Goal: Transaction & Acquisition: Purchase product/service

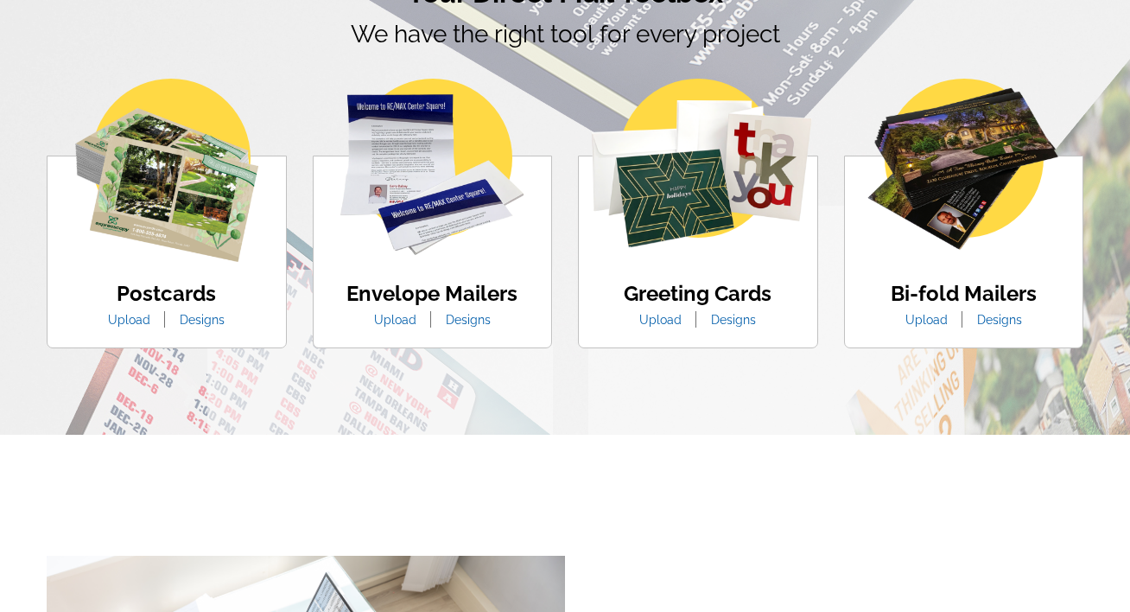
scroll to position [966, 0]
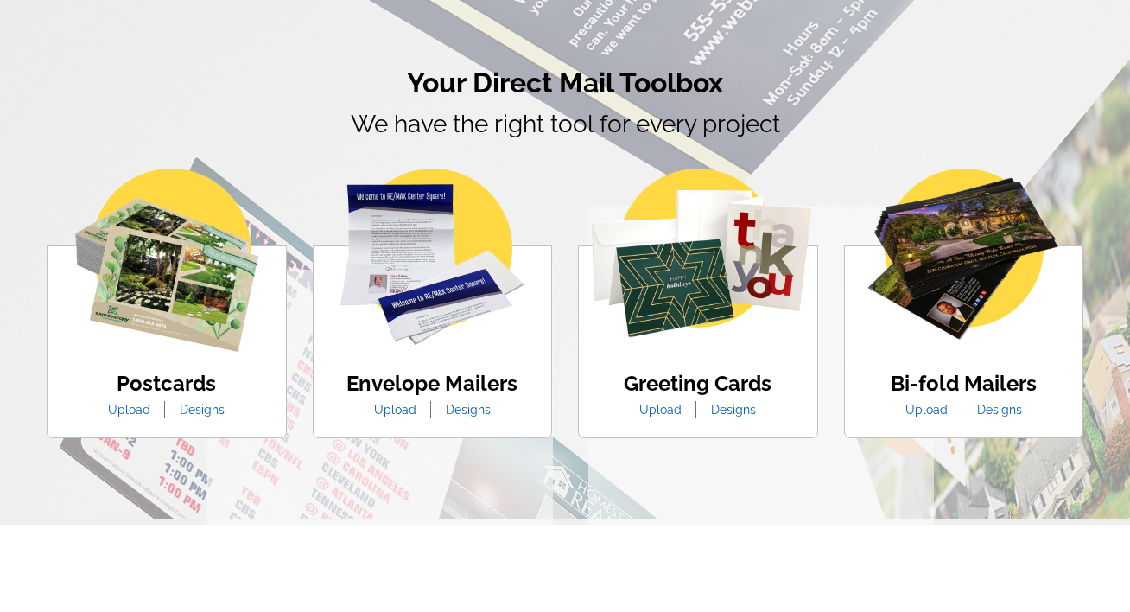
click at [203, 407] on link "Designs" at bounding box center [202, 410] width 71 height 14
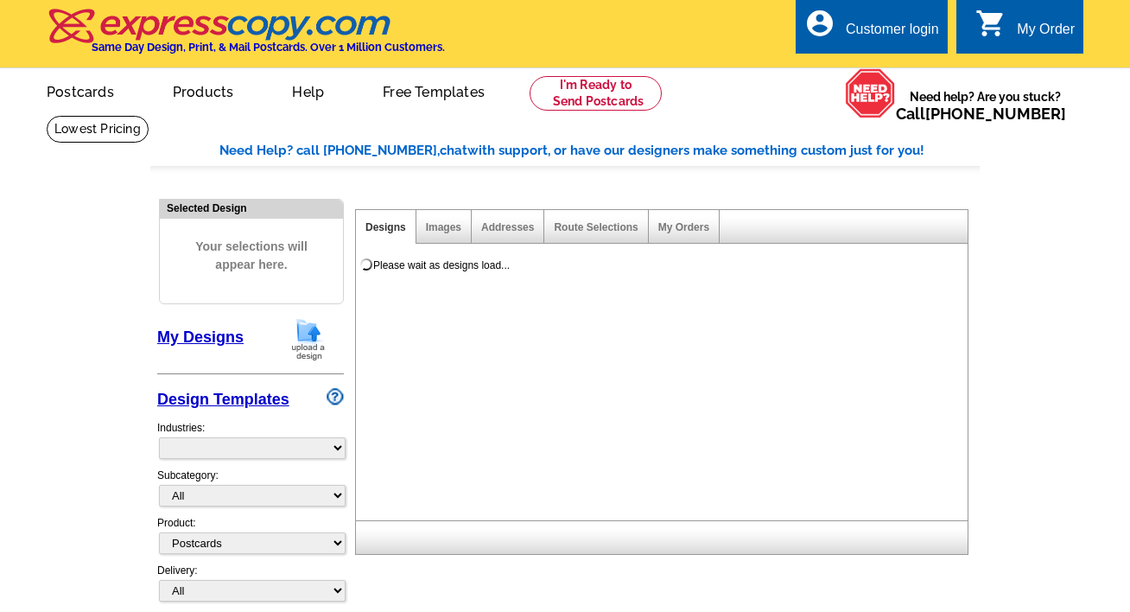
select select "1"
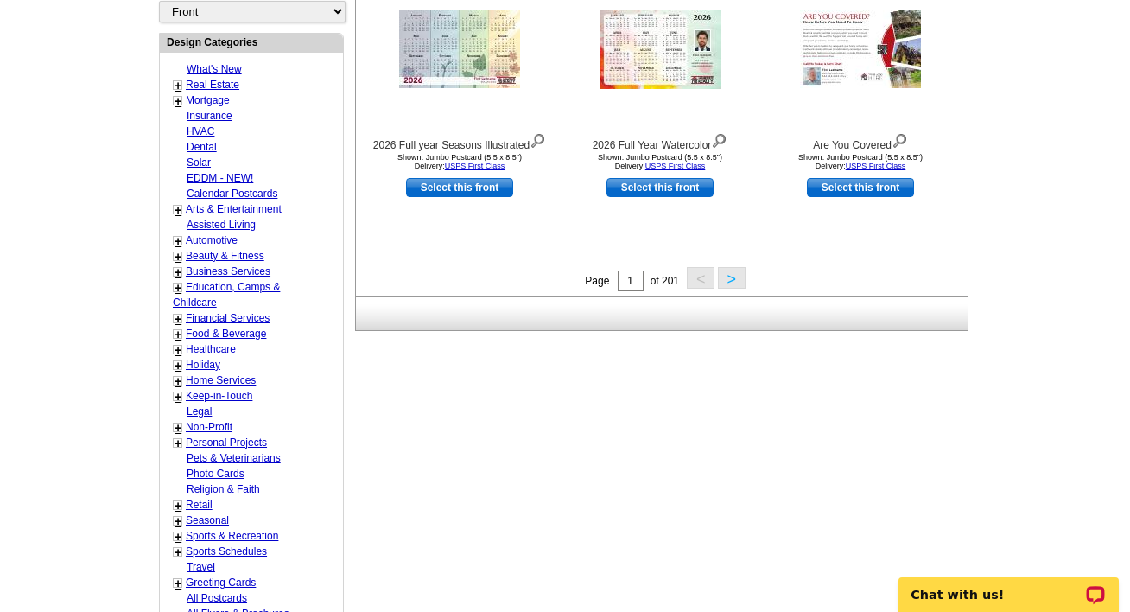
scroll to position [520, 0]
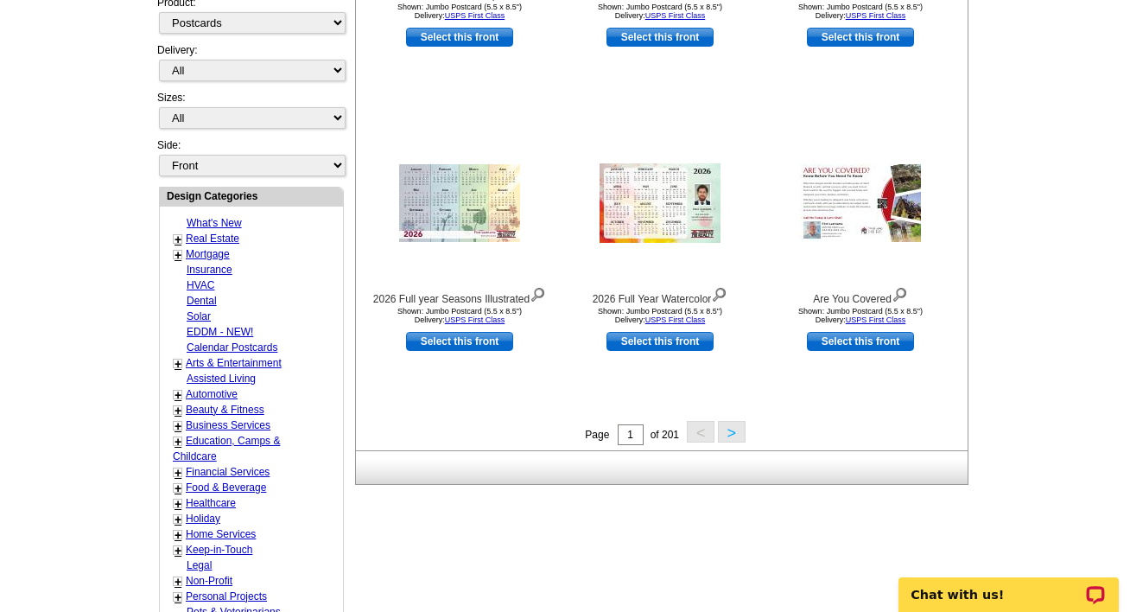
click at [223, 242] on link "Real Estate" at bounding box center [213, 238] width 54 height 12
select select "785"
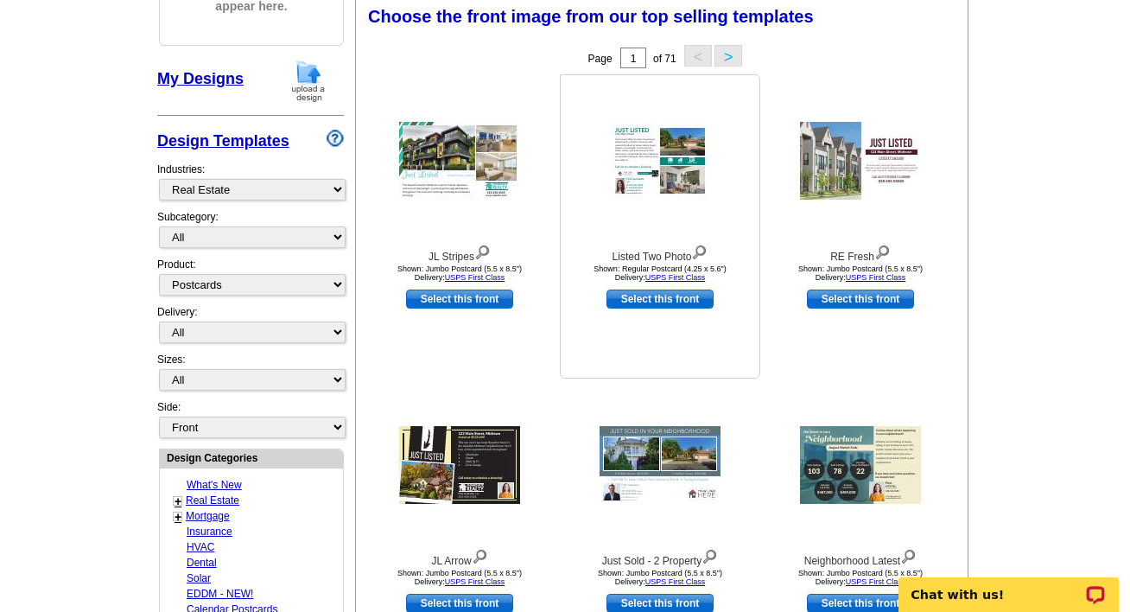
scroll to position [254, 0]
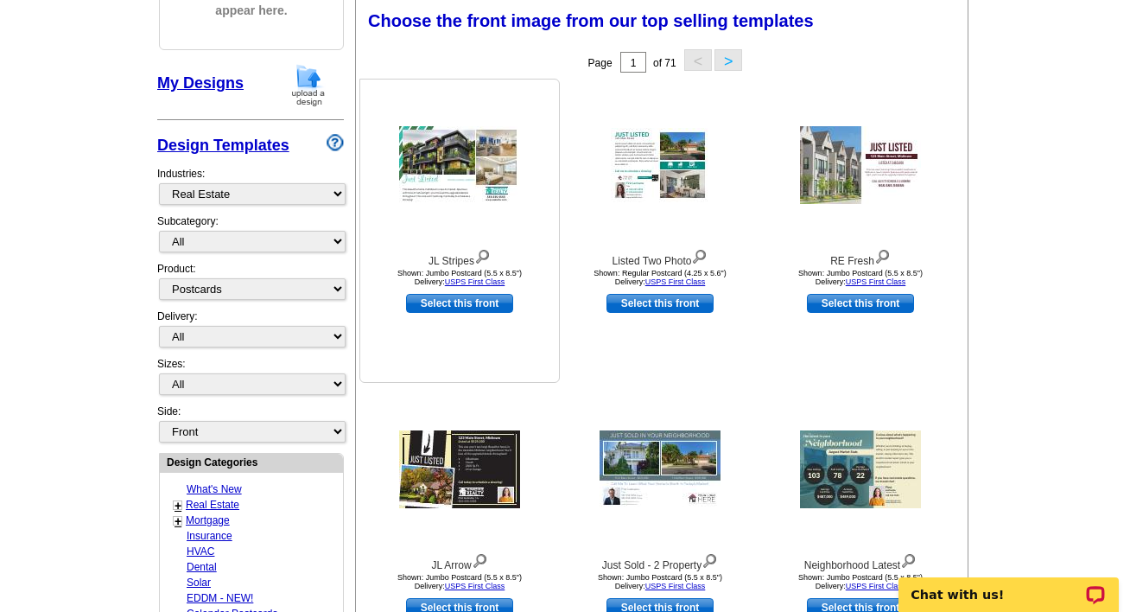
click at [468, 187] on img at bounding box center [459, 165] width 121 height 78
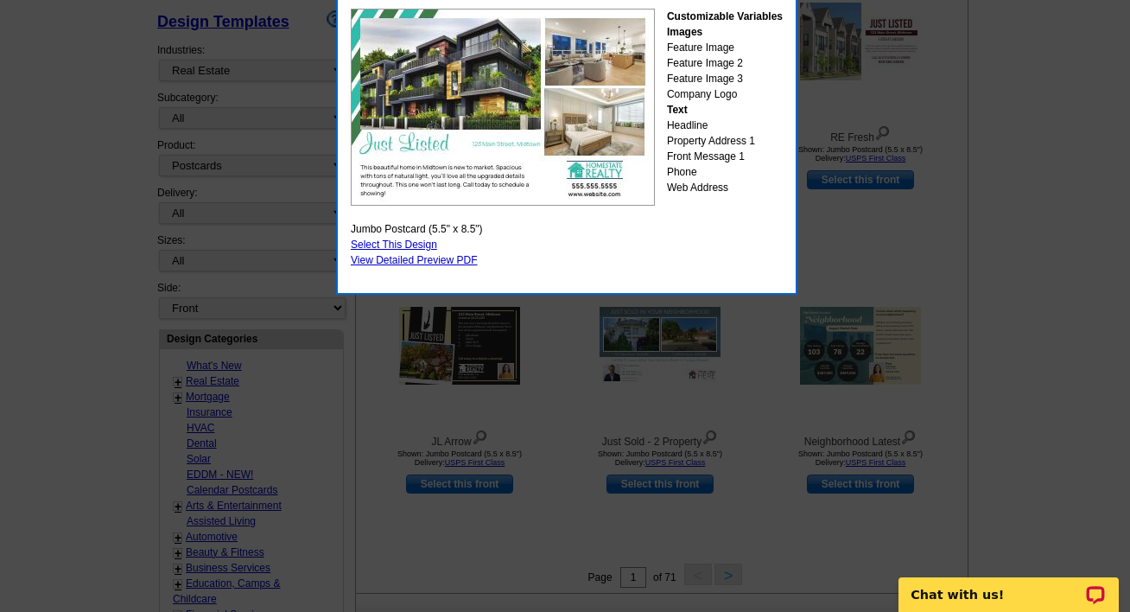
scroll to position [176, 0]
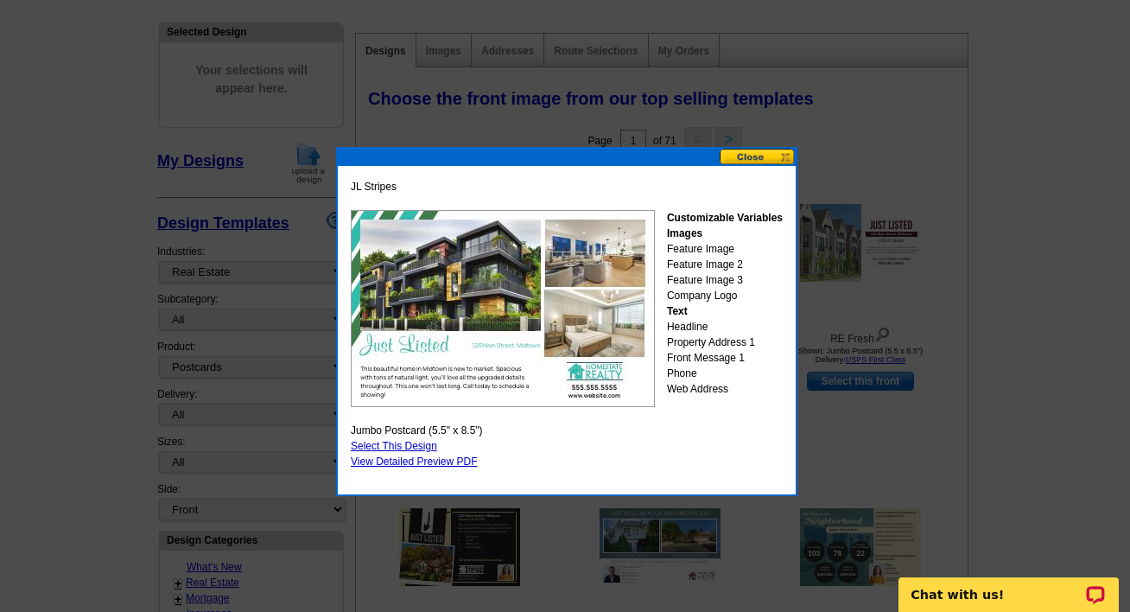
click at [766, 156] on button at bounding box center [758, 157] width 76 height 16
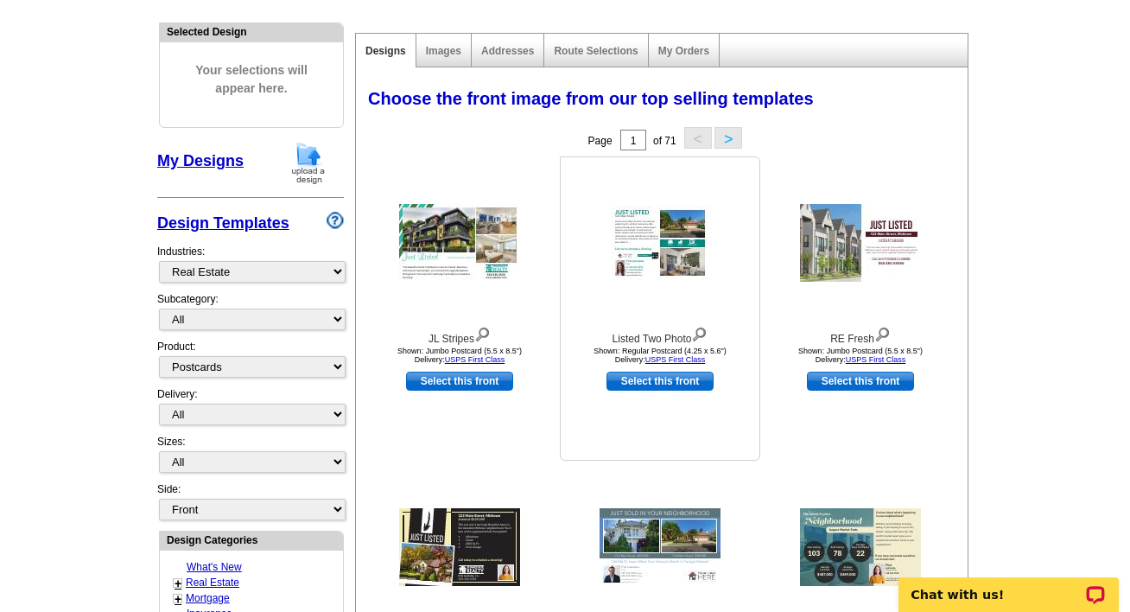
click at [661, 270] on img at bounding box center [660, 243] width 99 height 74
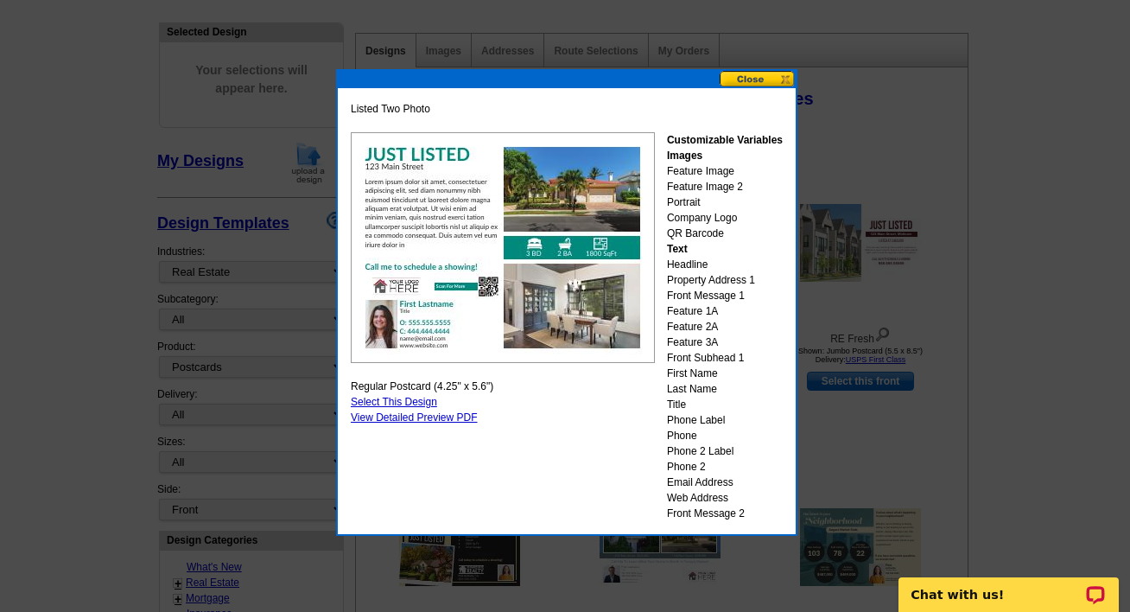
click at [779, 80] on button at bounding box center [758, 79] width 76 height 16
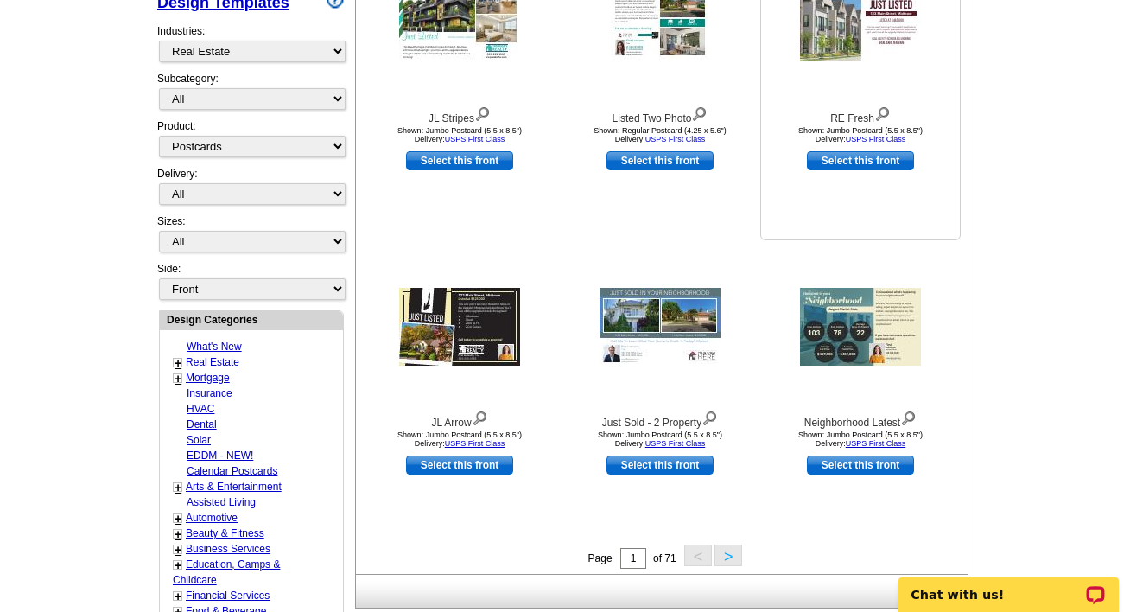
scroll to position [319, 0]
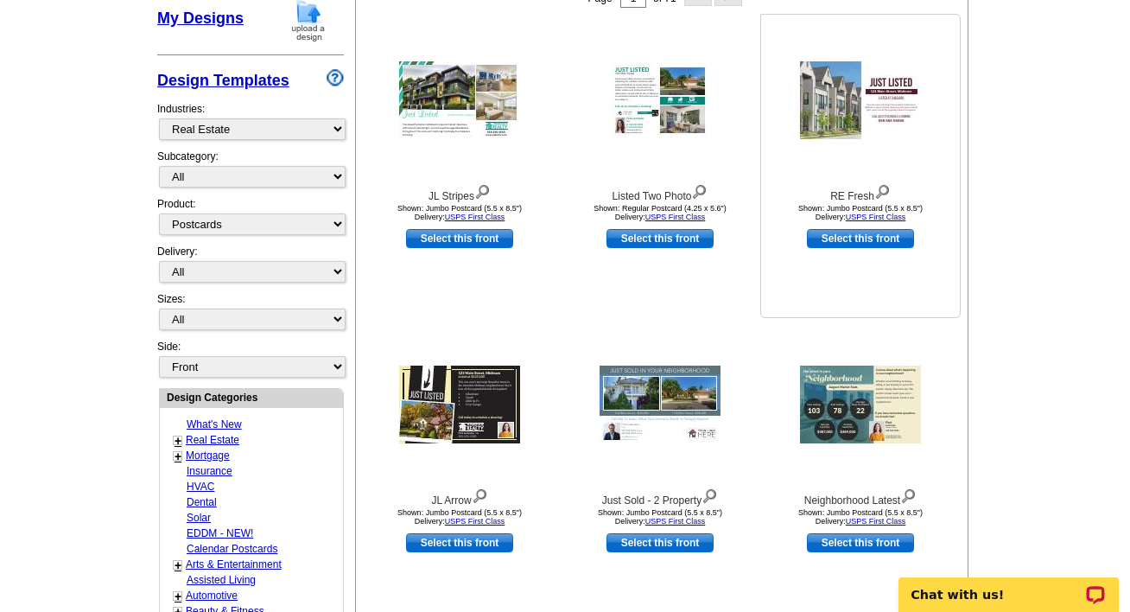
click at [849, 96] on img at bounding box center [860, 100] width 121 height 78
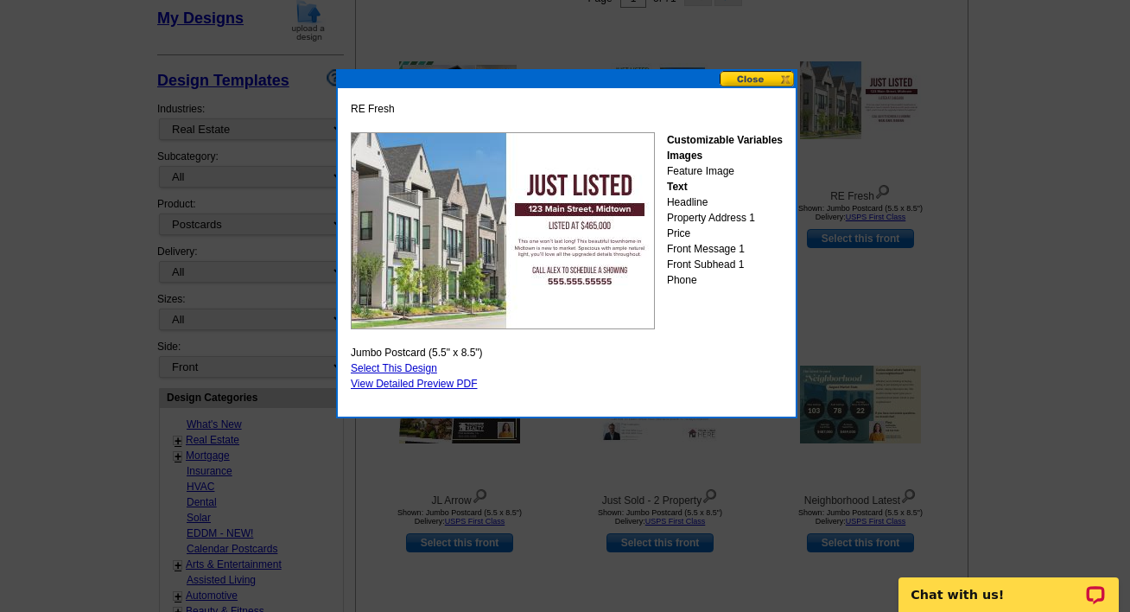
click at [759, 74] on button at bounding box center [758, 79] width 76 height 16
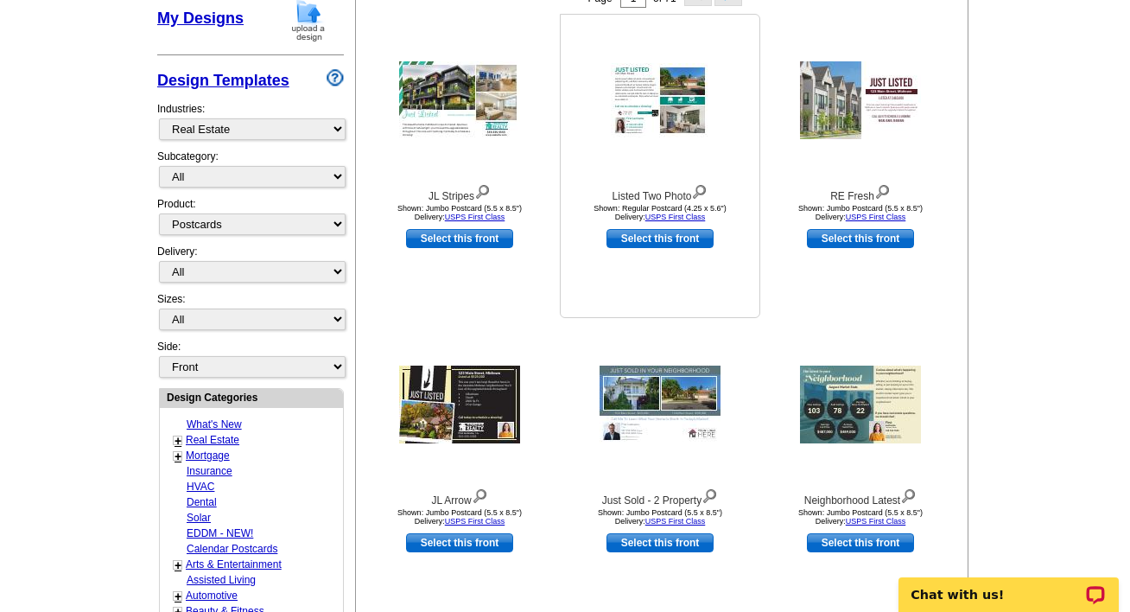
click at [675, 105] on img at bounding box center [660, 100] width 99 height 74
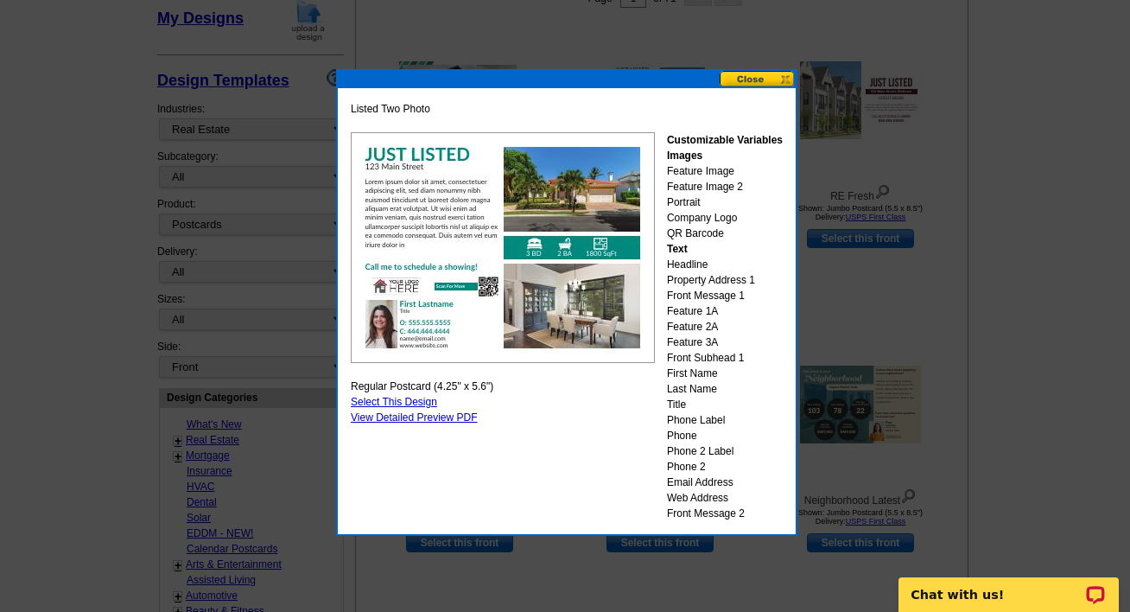
click at [773, 77] on button at bounding box center [758, 79] width 76 height 16
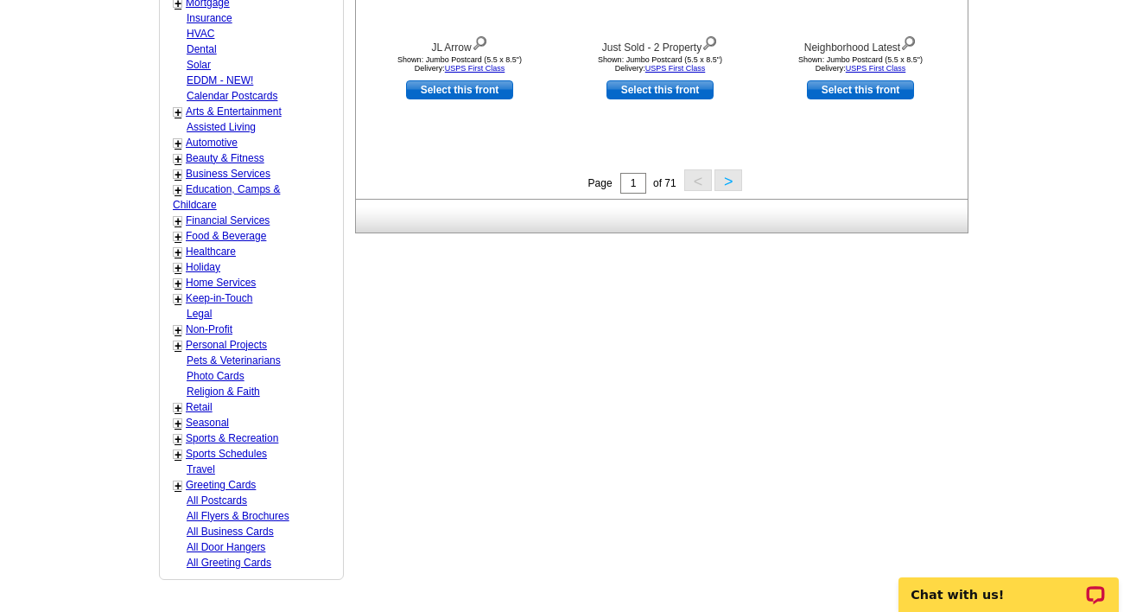
scroll to position [762, 0]
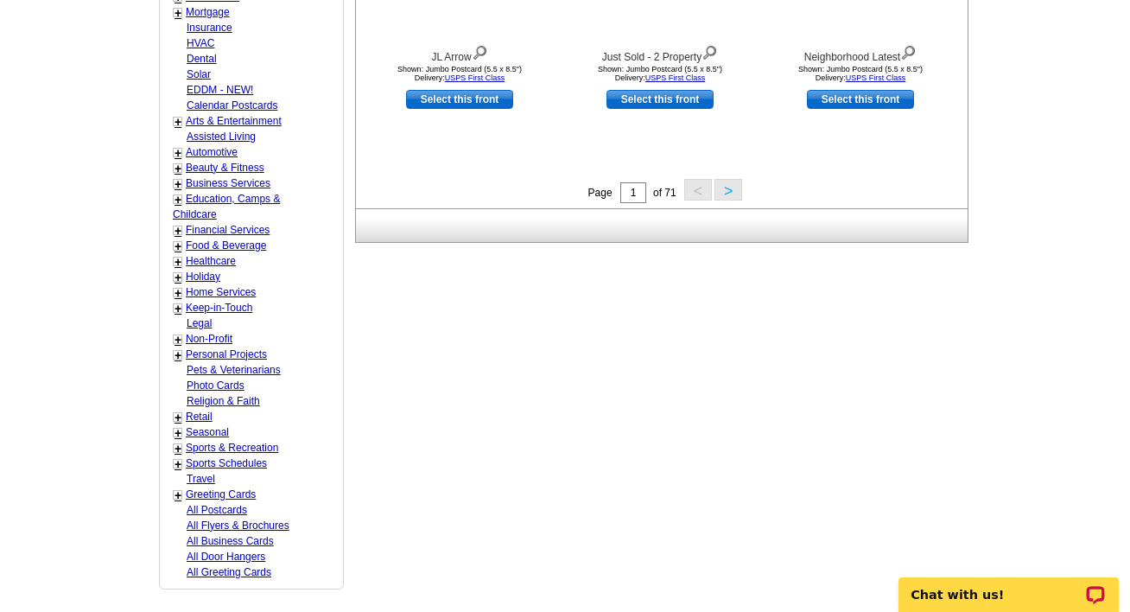
click at [735, 189] on button ">" at bounding box center [729, 190] width 28 height 22
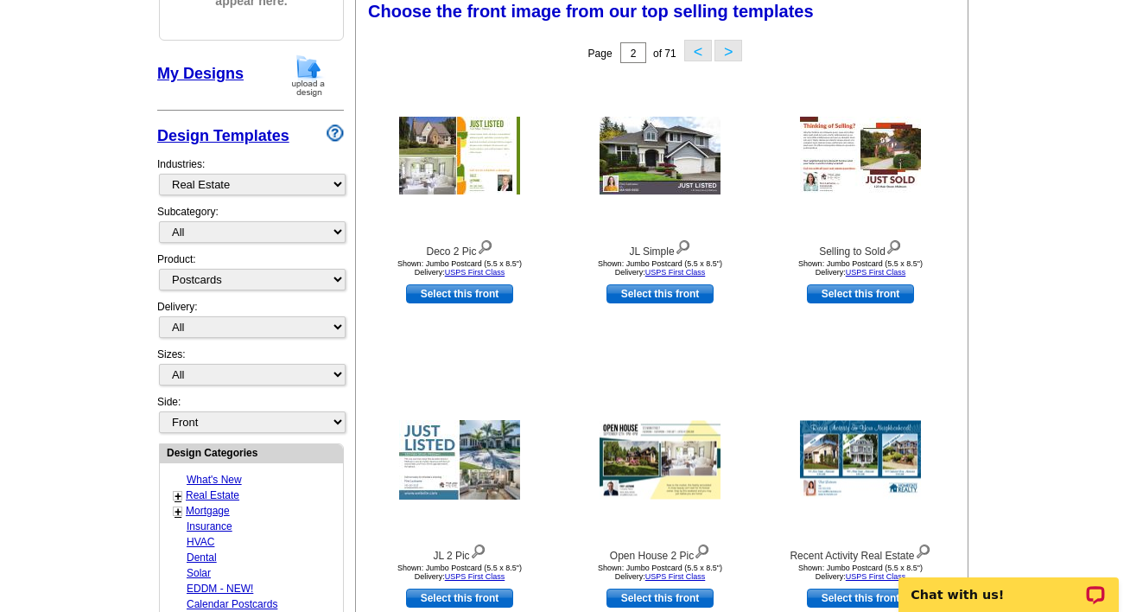
scroll to position [254, 0]
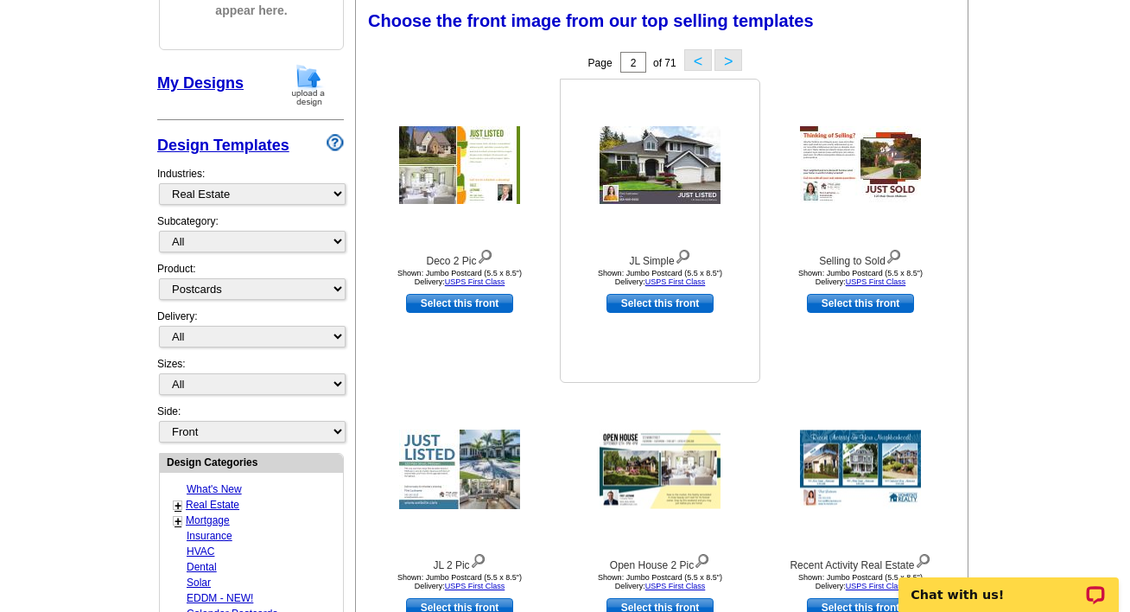
click at [646, 194] on img at bounding box center [660, 165] width 121 height 78
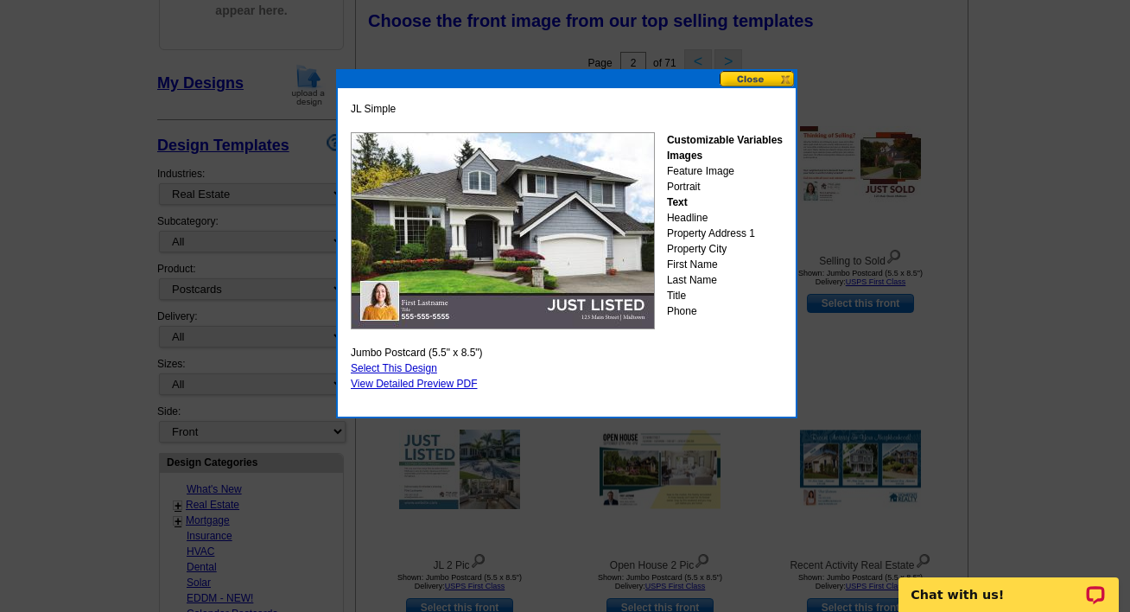
click at [779, 78] on button at bounding box center [758, 79] width 76 height 16
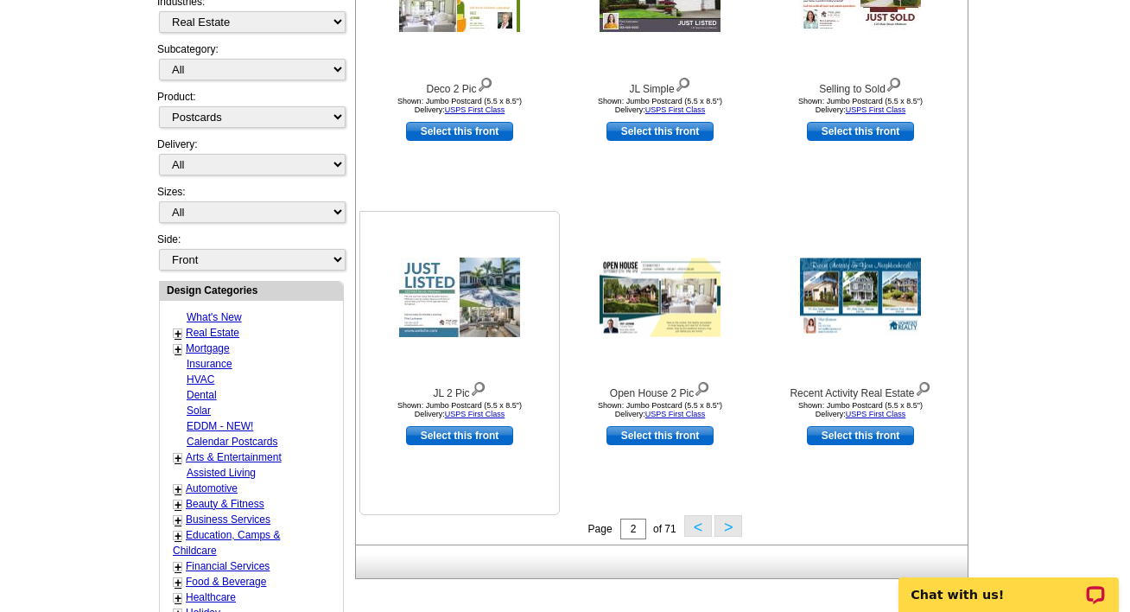
scroll to position [427, 0]
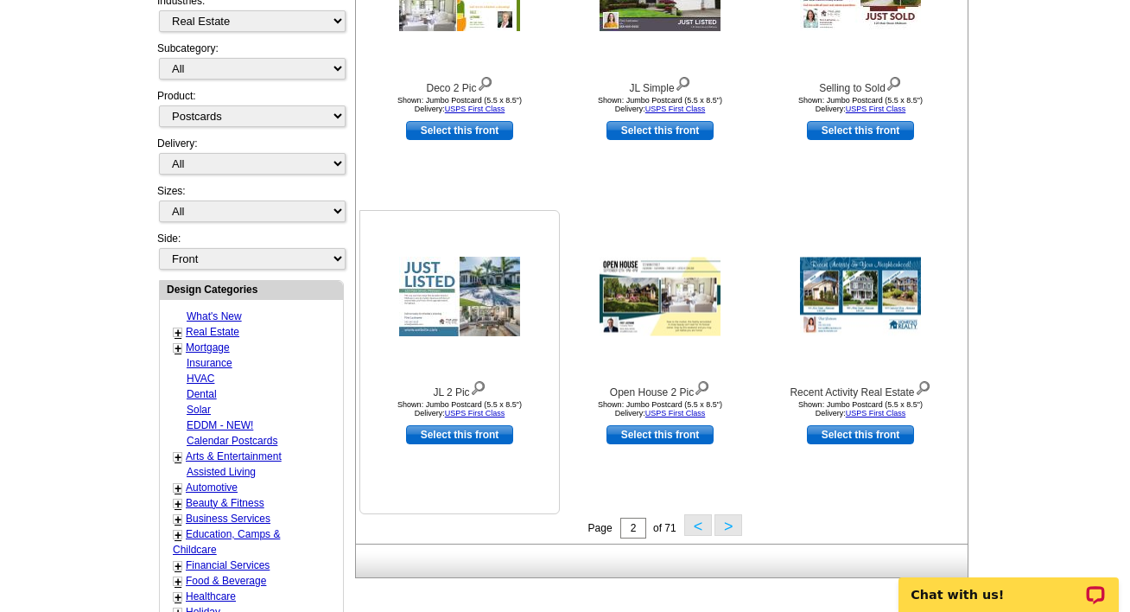
click at [484, 293] on img at bounding box center [459, 297] width 121 height 80
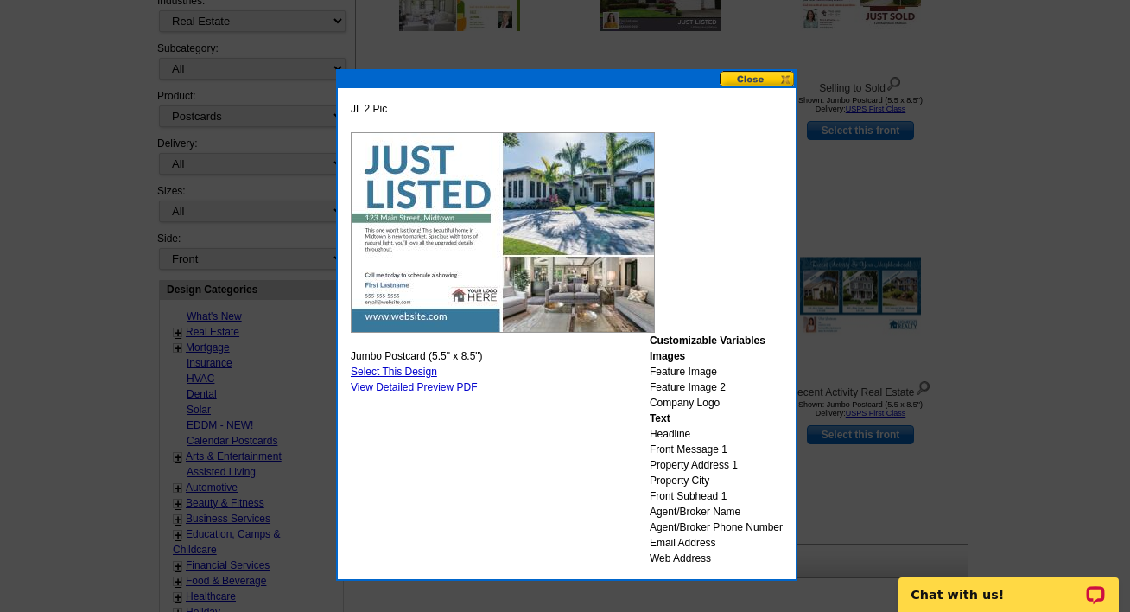
click at [770, 76] on button at bounding box center [758, 79] width 76 height 16
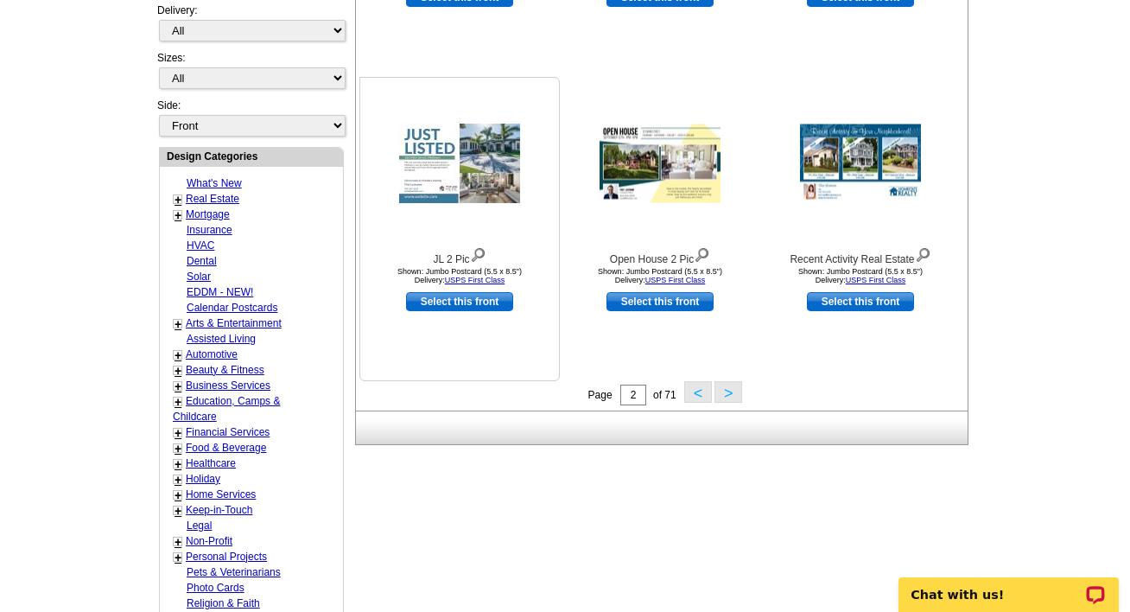
scroll to position [550, 0]
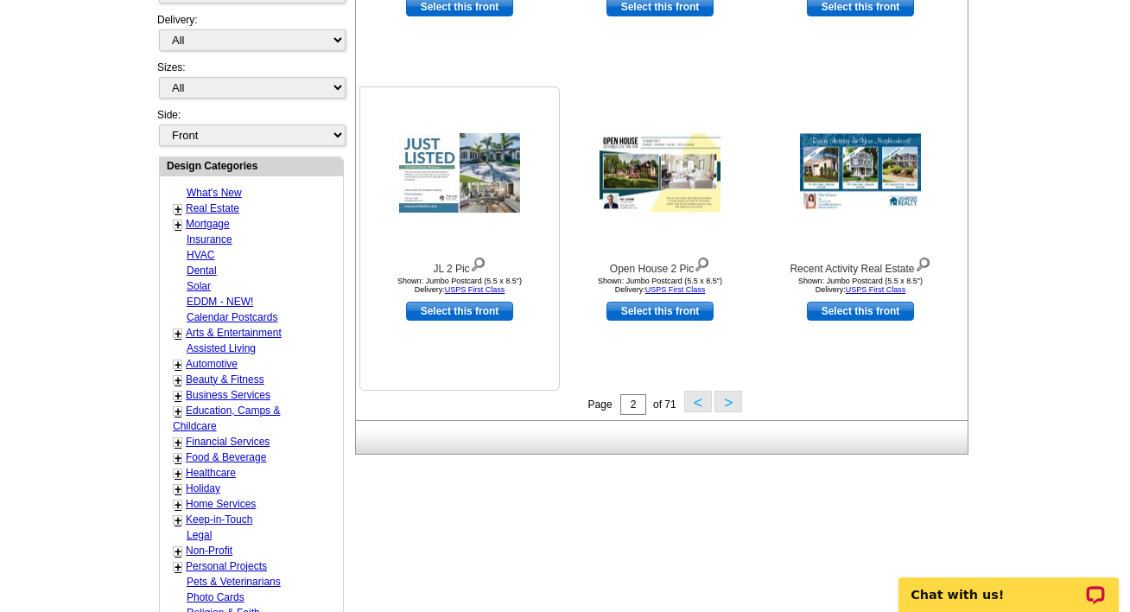
click at [457, 203] on img at bounding box center [459, 173] width 121 height 80
